Goal: Go to known website: Access a specific website the user already knows

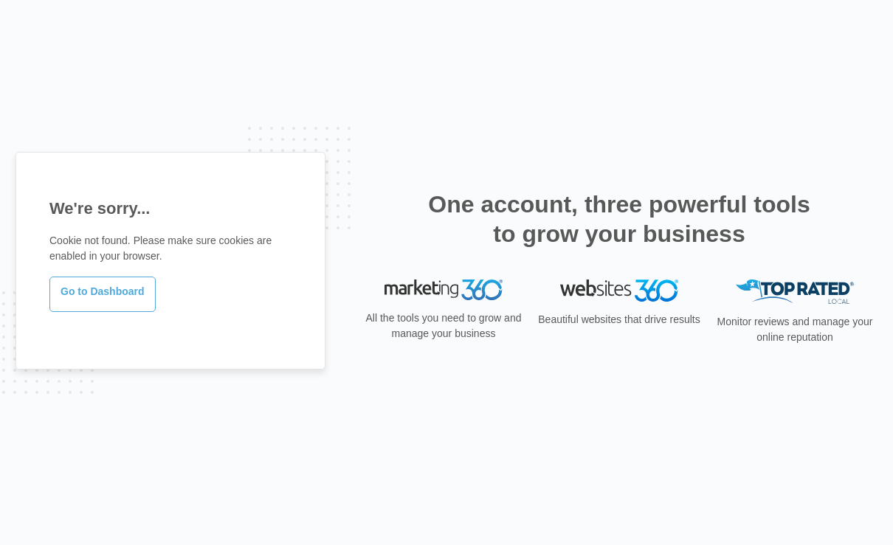
click at [125, 302] on link "Go to Dashboard" at bounding box center [102, 294] width 106 height 35
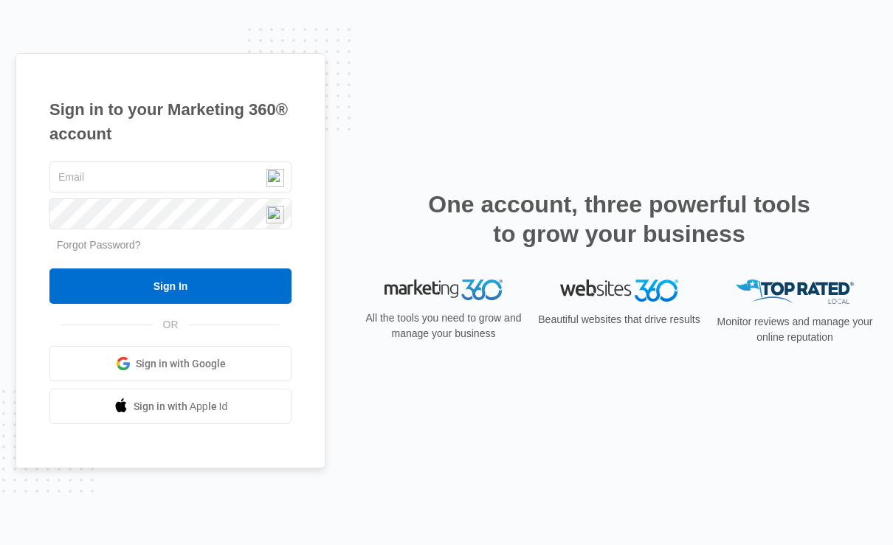
click at [273, 182] on img at bounding box center [275, 178] width 18 height 18
click at [274, 179] on img at bounding box center [275, 178] width 18 height 18
click at [257, 349] on link "Sign in with Google" at bounding box center [170, 363] width 242 height 35
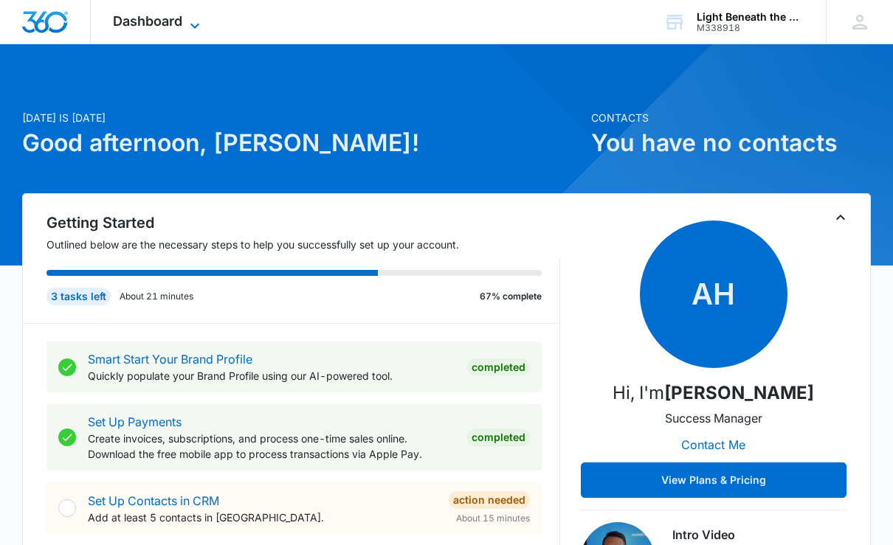
click at [181, 14] on span "Dashboard" at bounding box center [147, 20] width 69 height 15
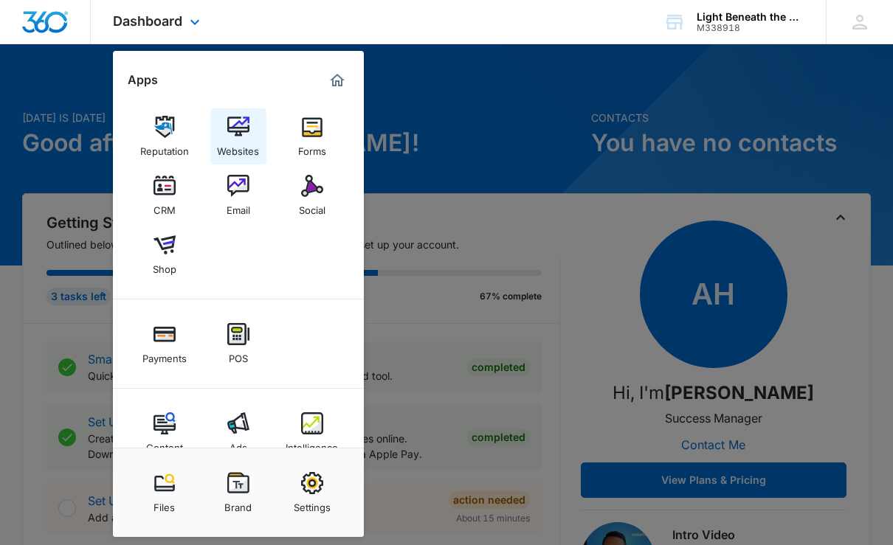
click at [243, 130] on img at bounding box center [238, 127] width 22 height 22
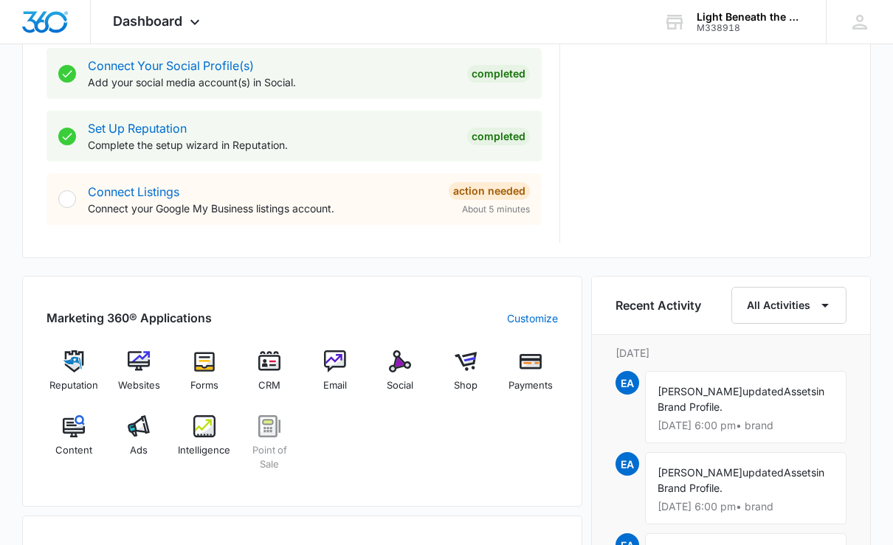
scroll to position [866, 0]
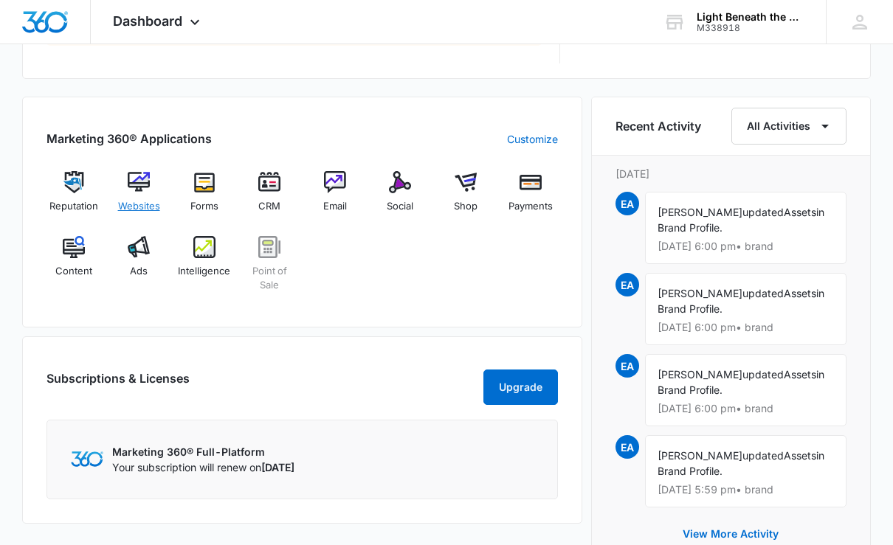
click at [143, 205] on span "Websites" at bounding box center [139, 206] width 42 height 15
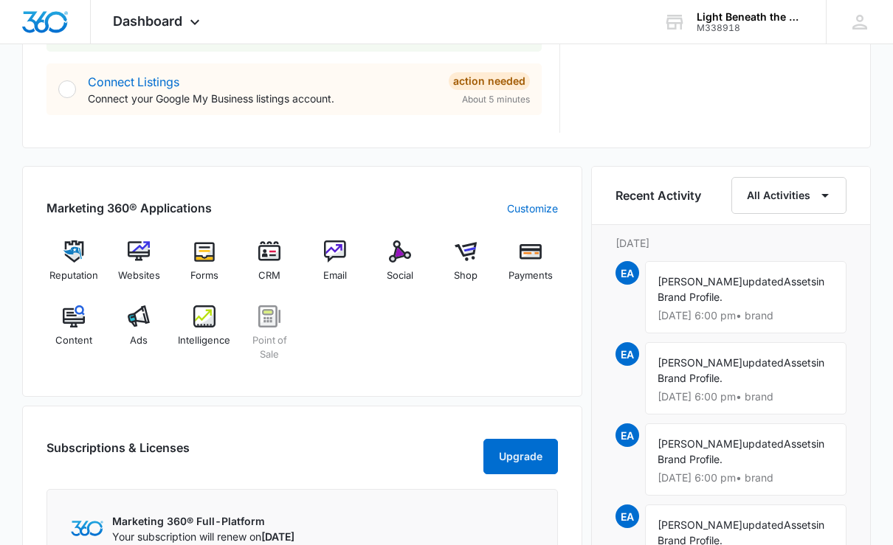
scroll to position [799, 0]
